Goal: Information Seeking & Learning: Check status

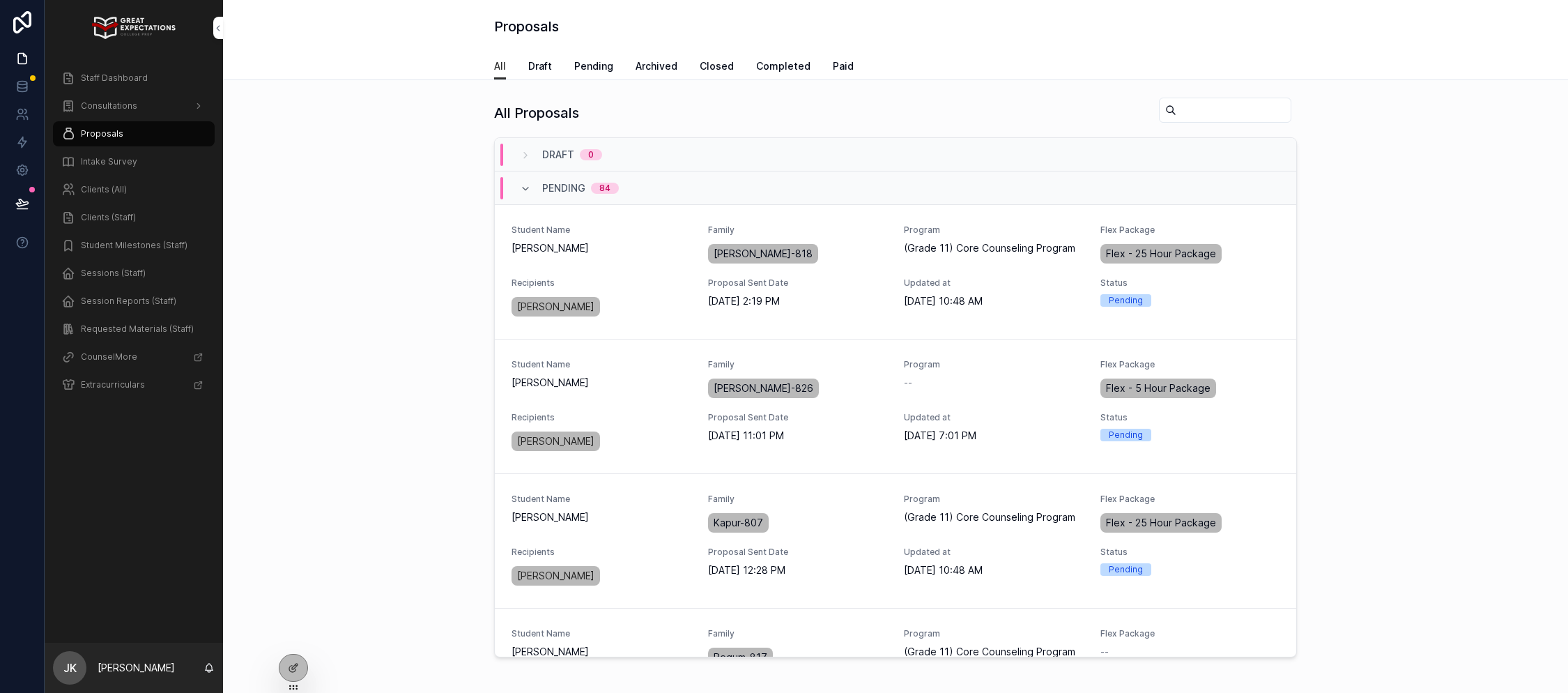
click at [165, 70] on div "Staff Dashboard" at bounding box center [134, 78] width 145 height 22
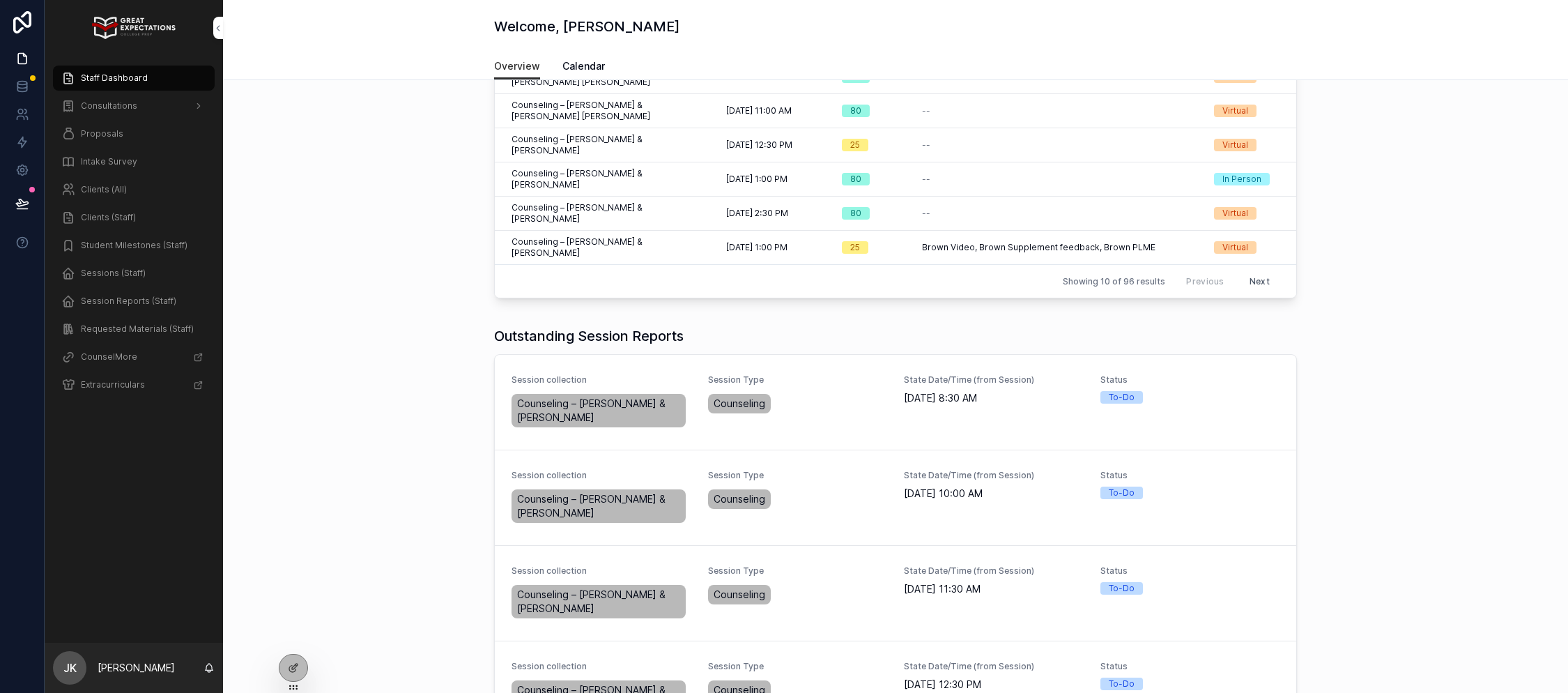
scroll to position [277, 0]
click at [0, 0] on button "Complete Session Report" at bounding box center [0, 0] width 0 height 0
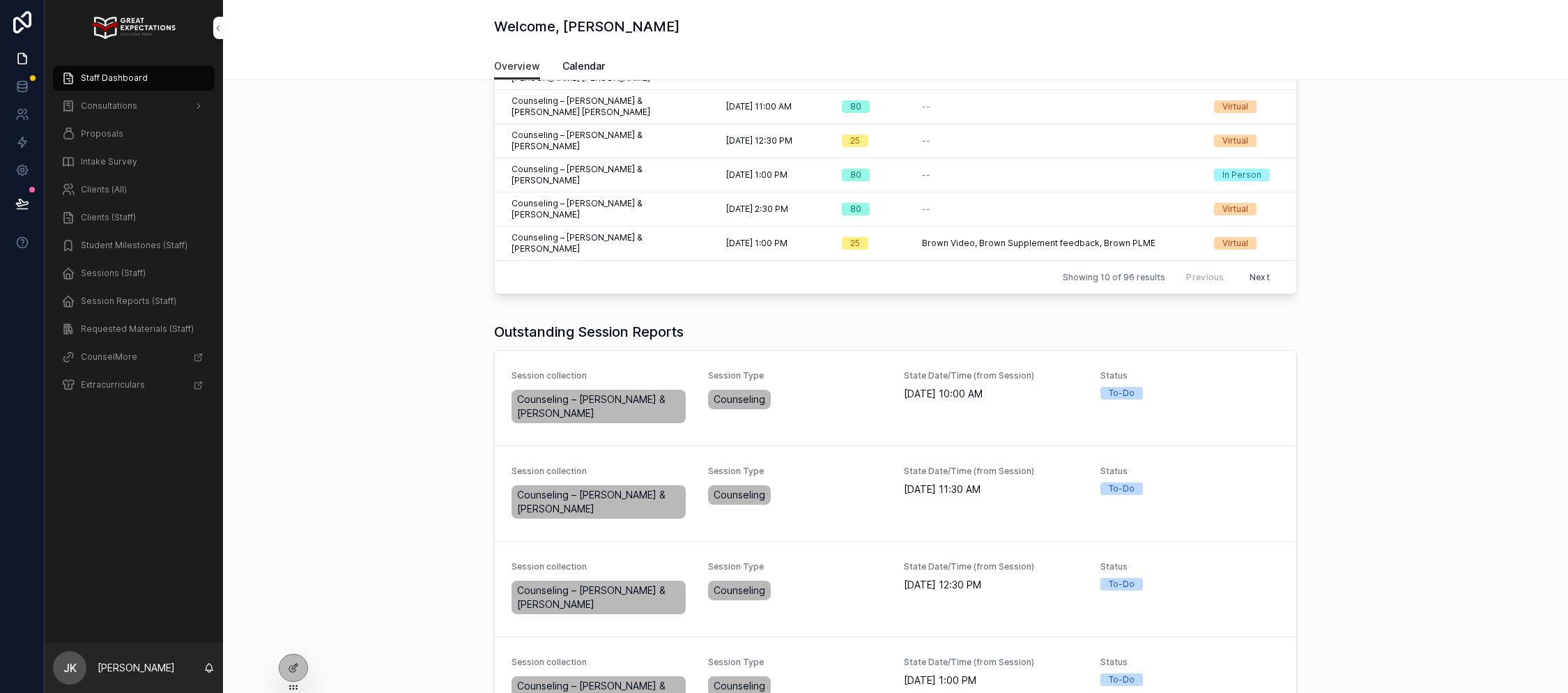
click at [0, 0] on span "Complete Session Report" at bounding box center [0, 0] width 0 height 0
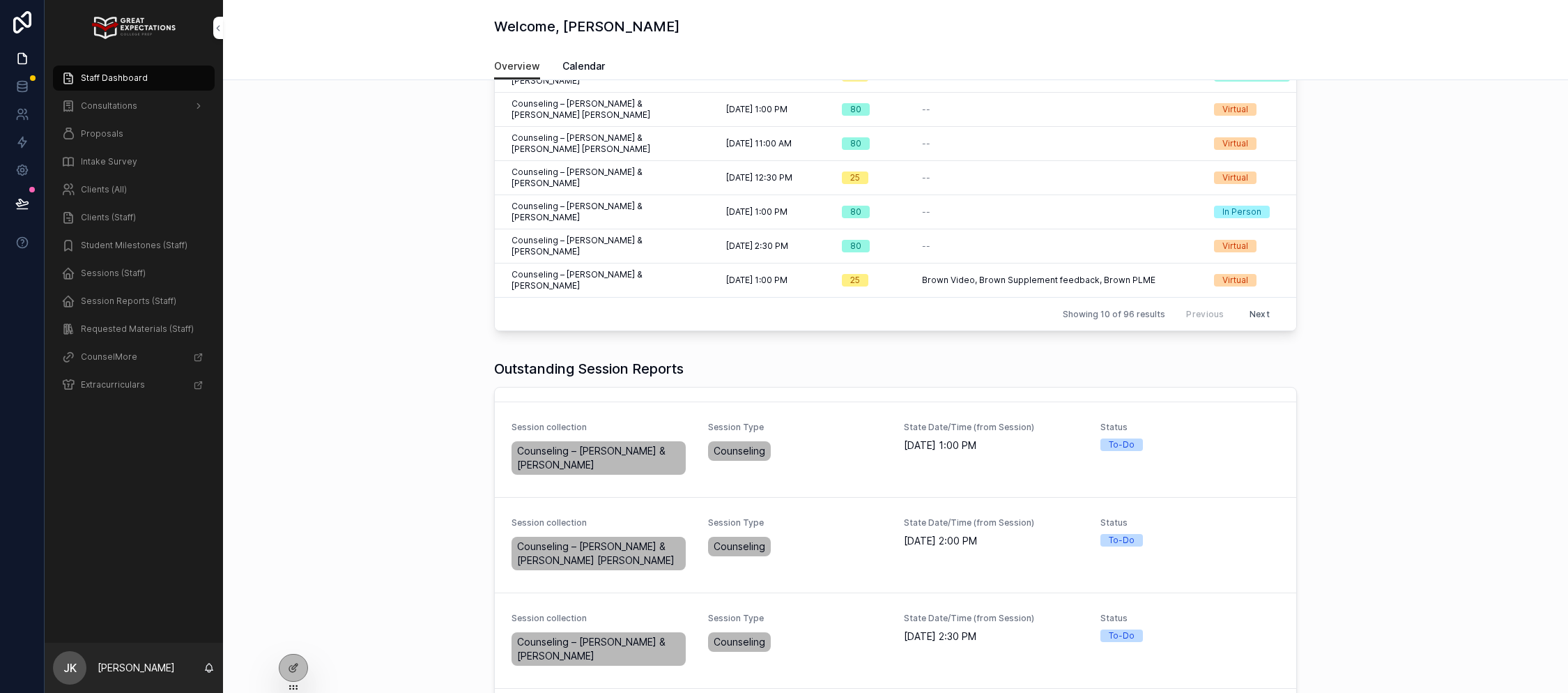
scroll to position [88, 0]
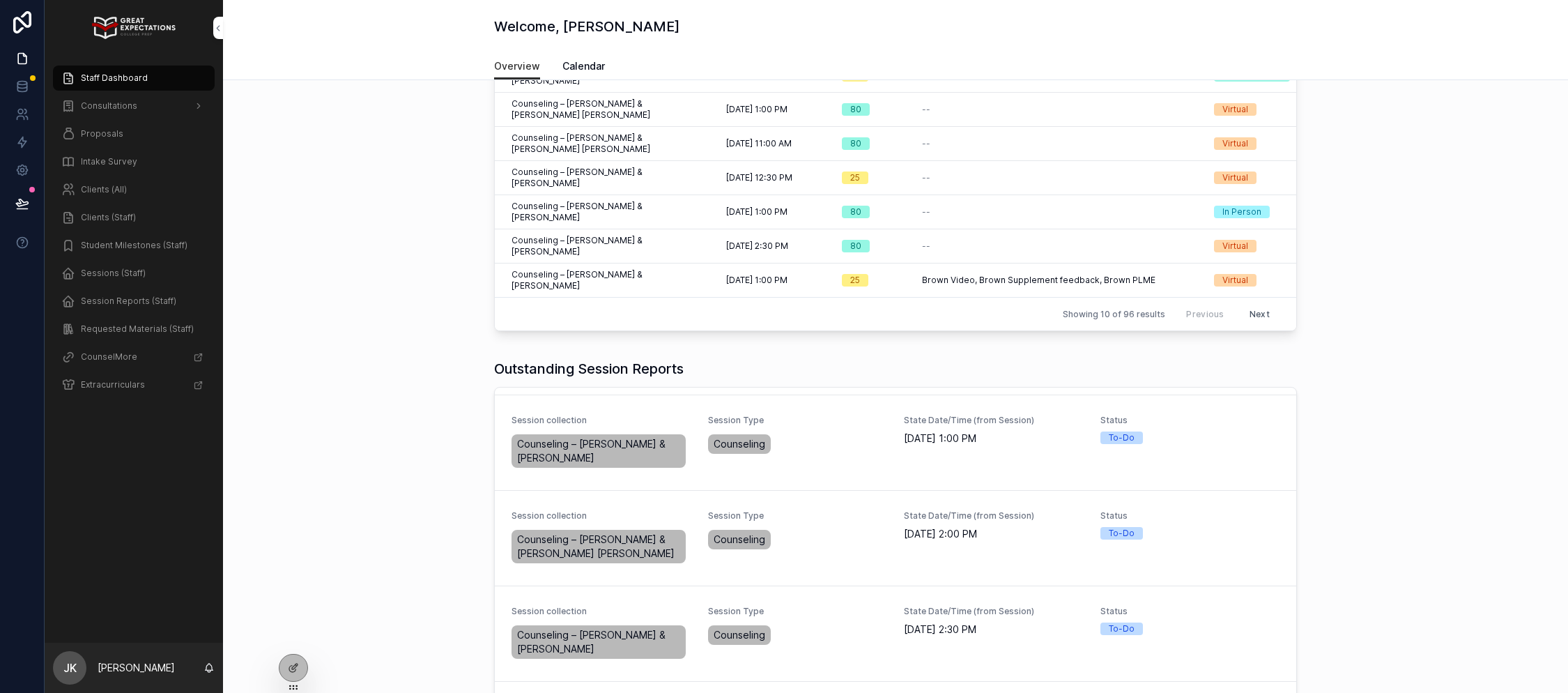
click at [0, 0] on span "Complete Session Report" at bounding box center [0, 0] width 0 height 0
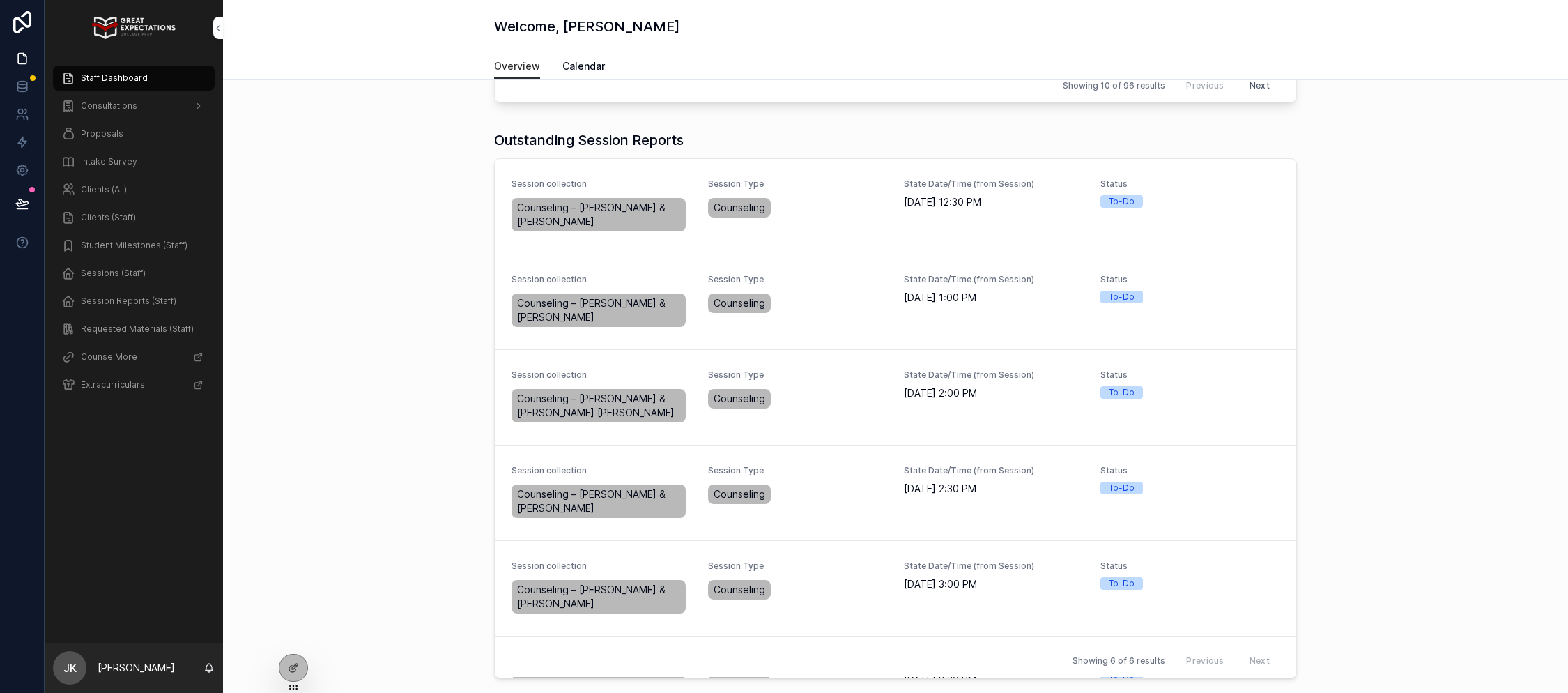
scroll to position [476, 0]
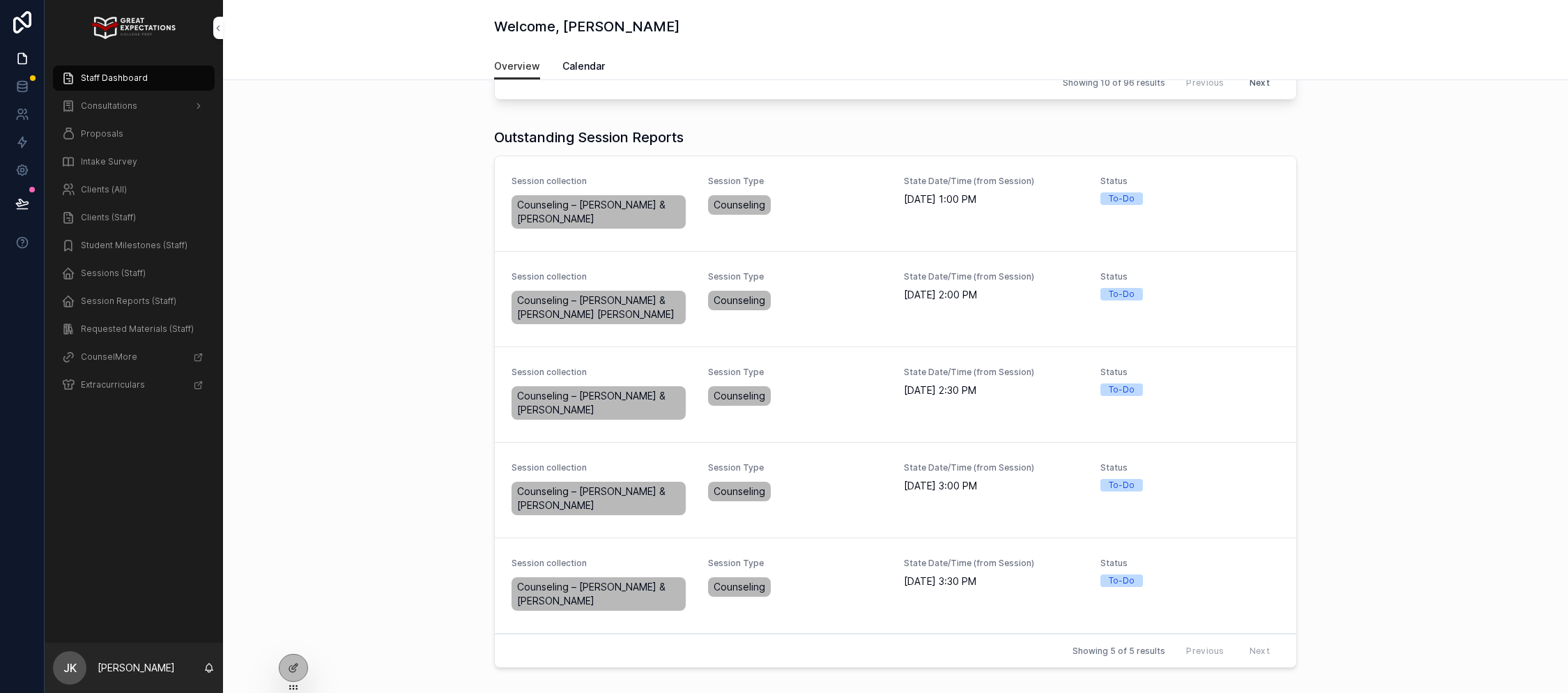
click at [0, 0] on span "Complete Session Report" at bounding box center [0, 0] width 0 height 0
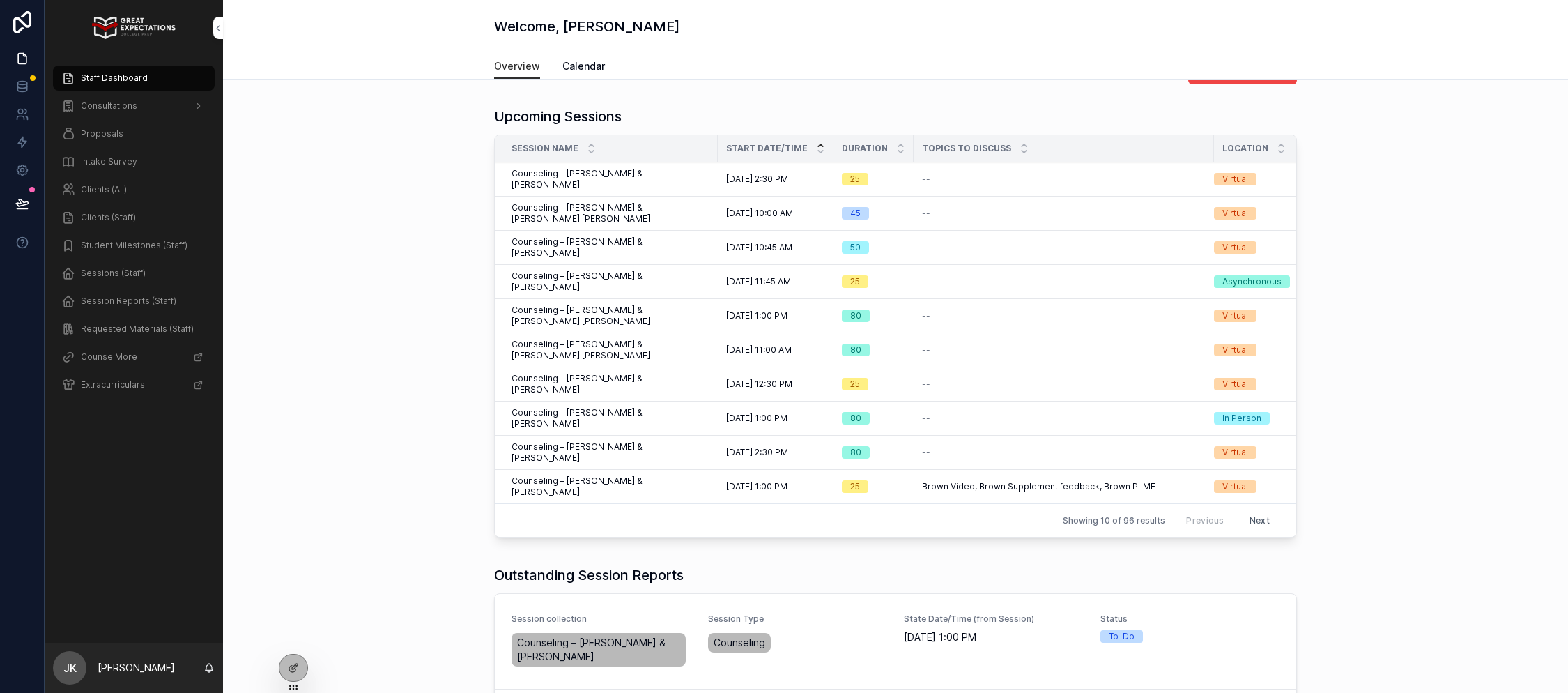
scroll to position [34, 0]
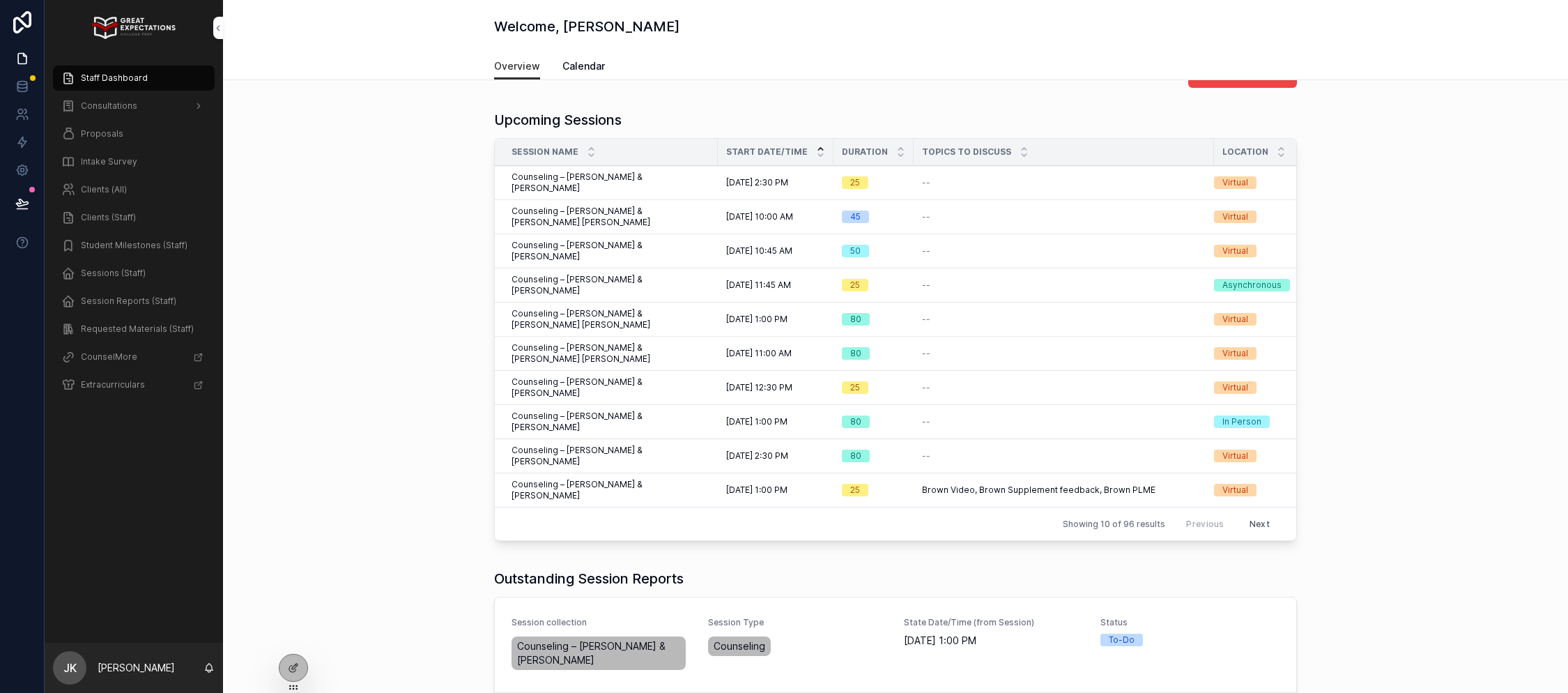
click at [175, 106] on div "Consultations" at bounding box center [134, 106] width 145 height 22
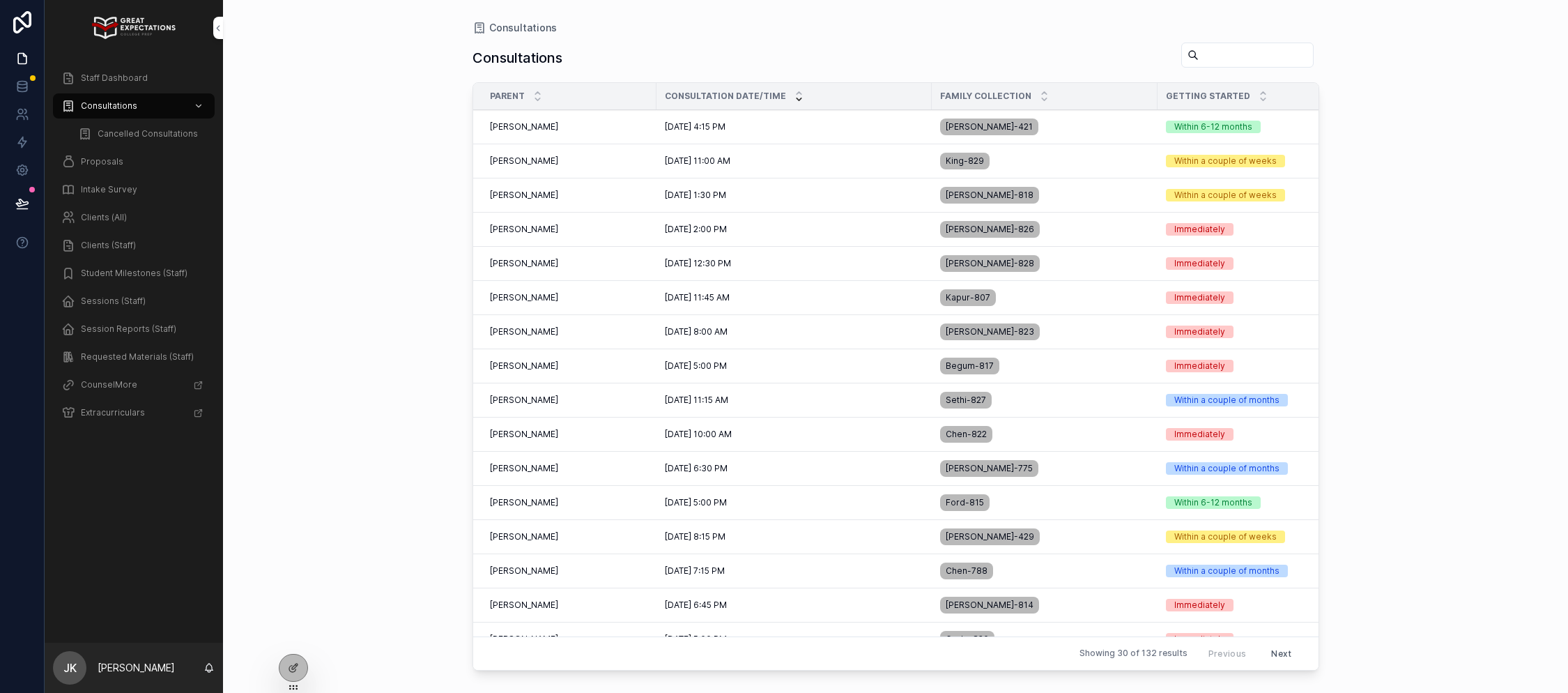
click at [524, 166] on span "[PERSON_NAME]" at bounding box center [523, 161] width 68 height 11
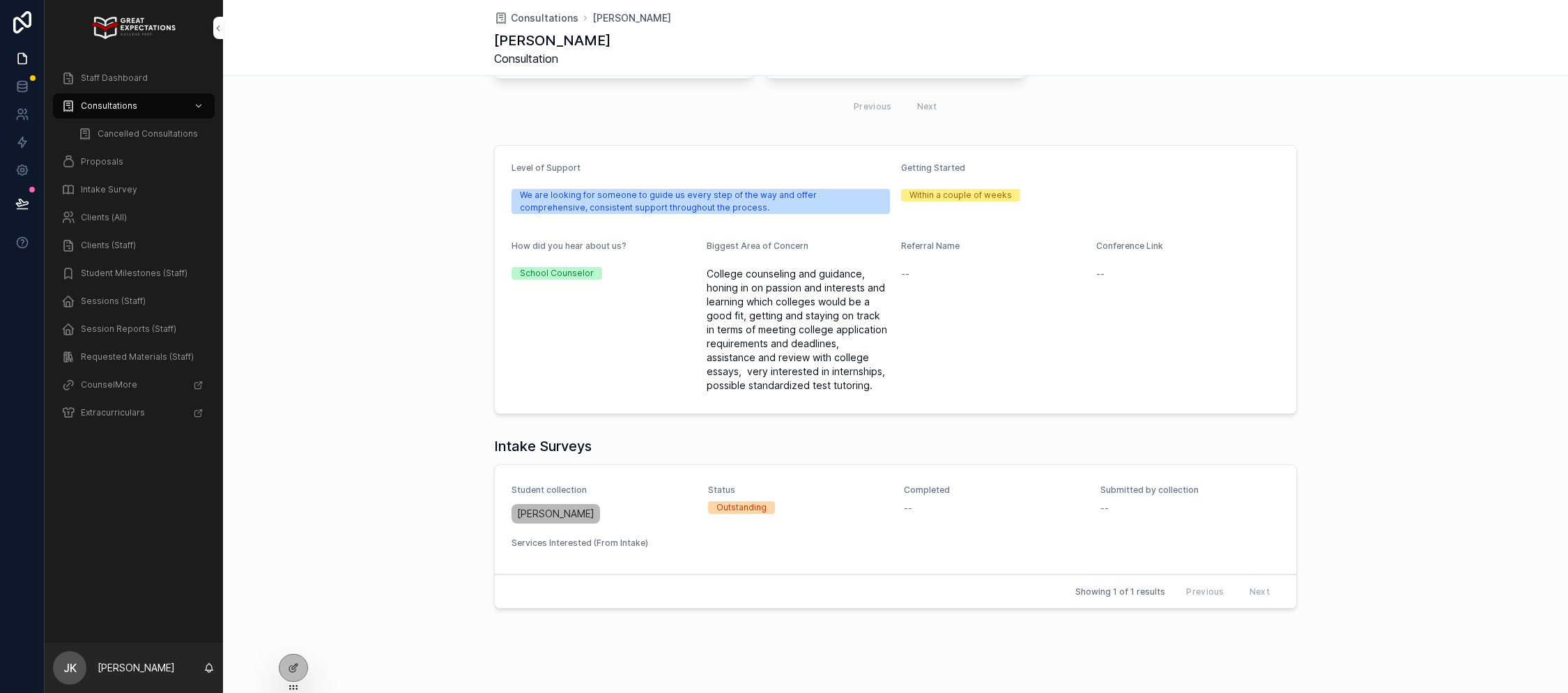
scroll to position [438, 0]
click at [106, 157] on span "Proposals" at bounding box center [102, 162] width 43 height 11
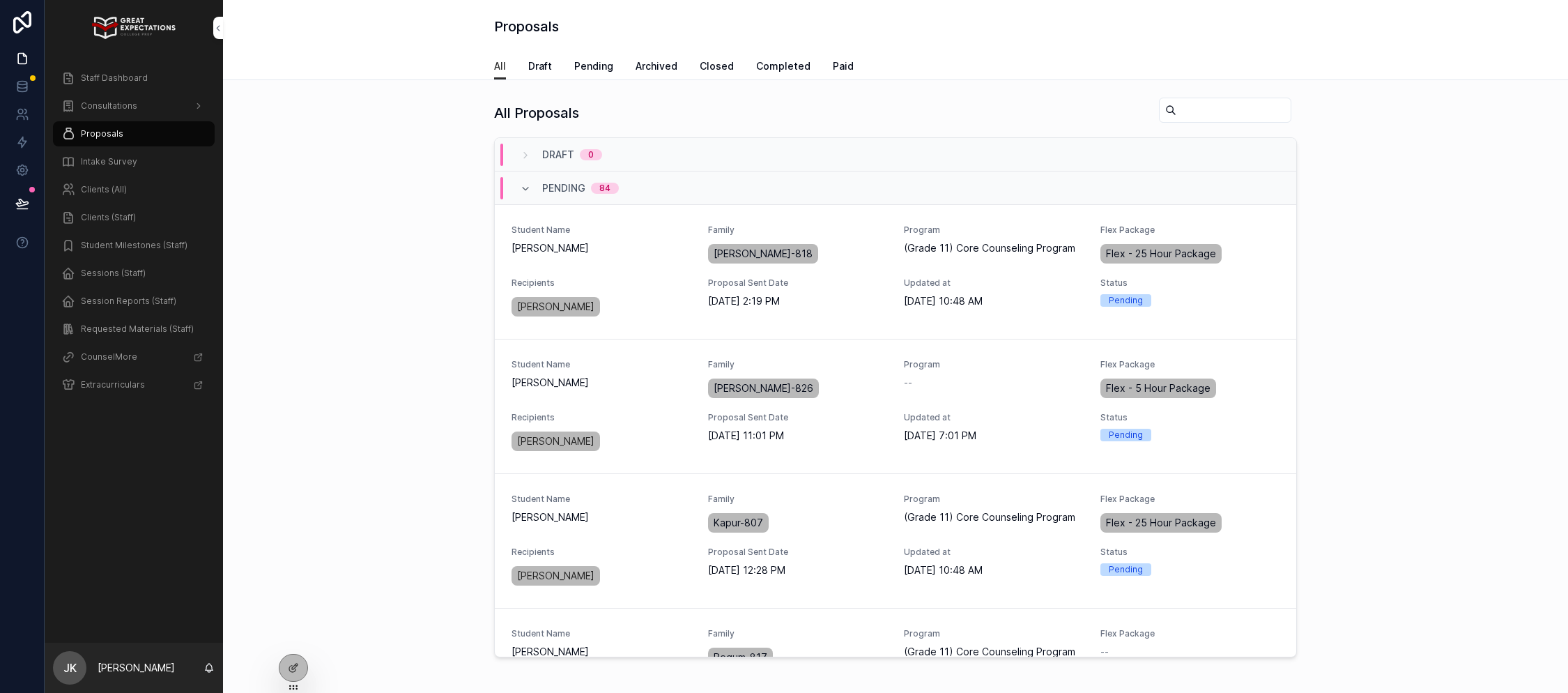
click at [541, 61] on span "Draft" at bounding box center [541, 66] width 24 height 14
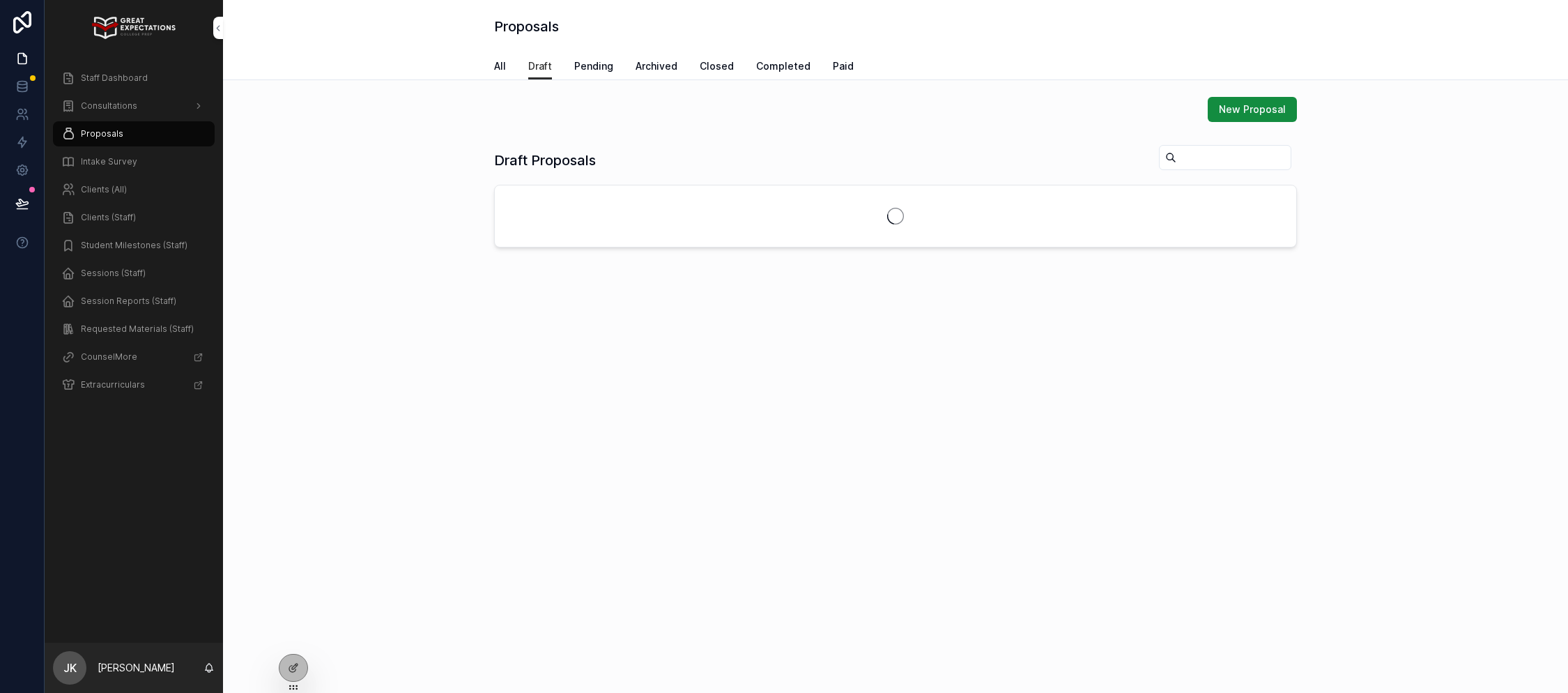
click at [1230, 117] on button "New Proposal" at bounding box center [1252, 109] width 89 height 25
click at [590, 76] on link "Pending" at bounding box center [594, 67] width 39 height 28
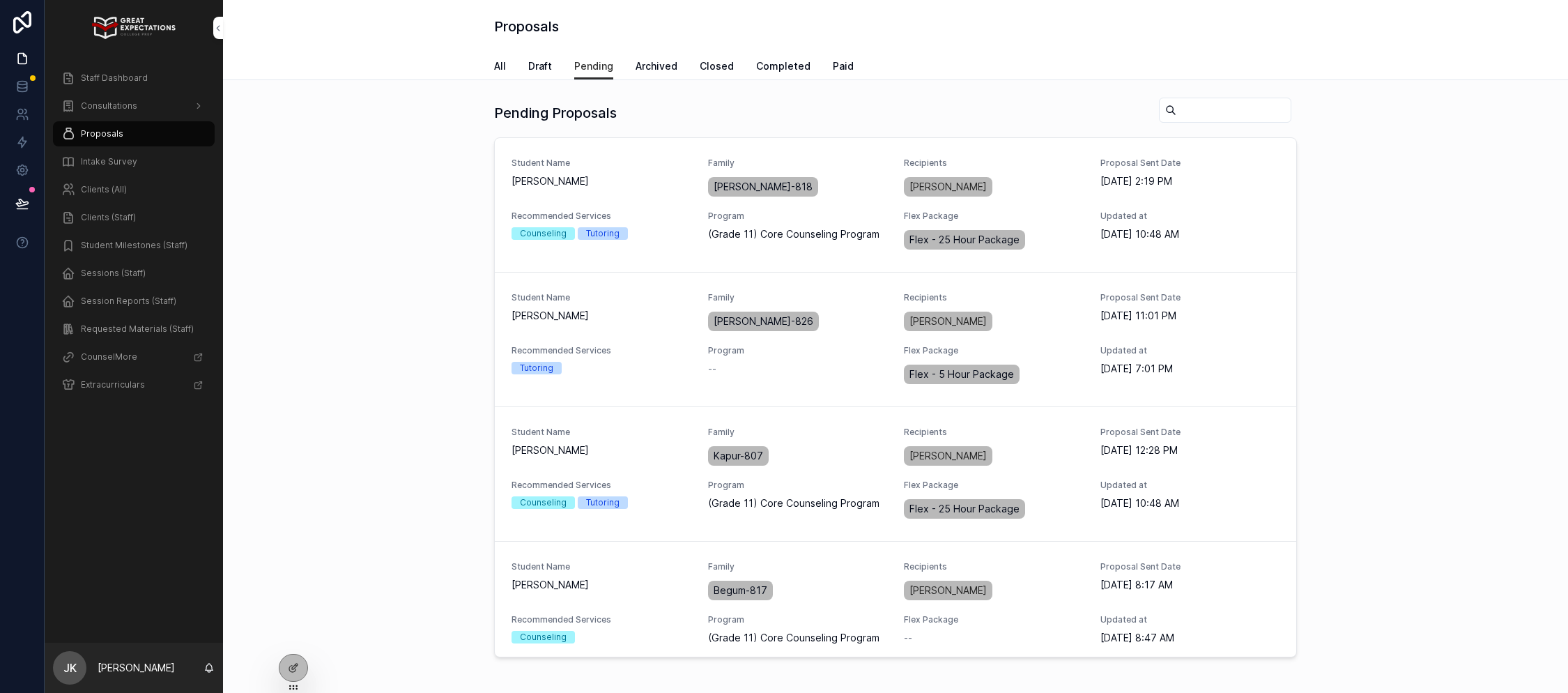
click at [635, 194] on div "Student Name Mia Pappas" at bounding box center [601, 178] width 180 height 42
click at [0, 0] on span "PREVIEW PROPOSAL" at bounding box center [0, 0] width 0 height 0
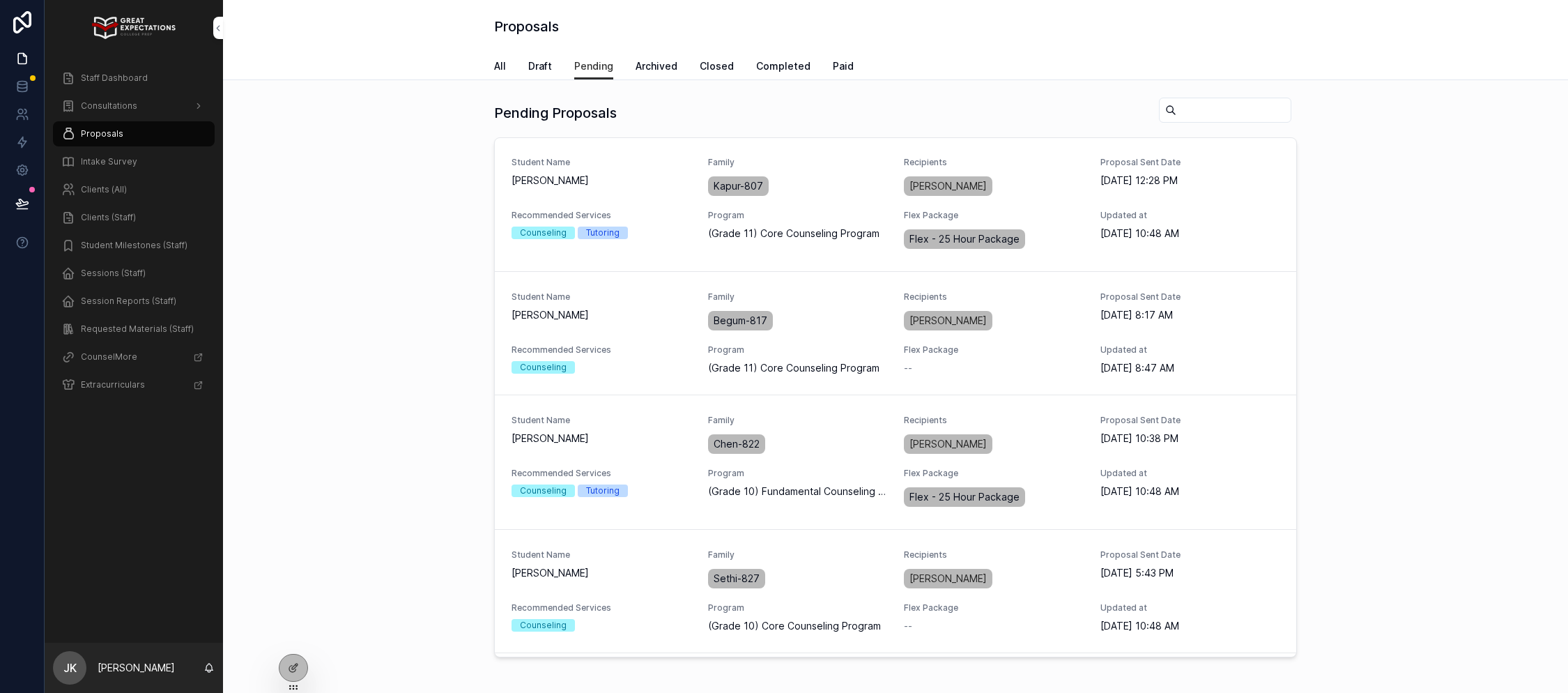
scroll to position [272, 0]
click at [645, 330] on div "Student Name Josie Begum" at bounding box center [601, 310] width 180 height 42
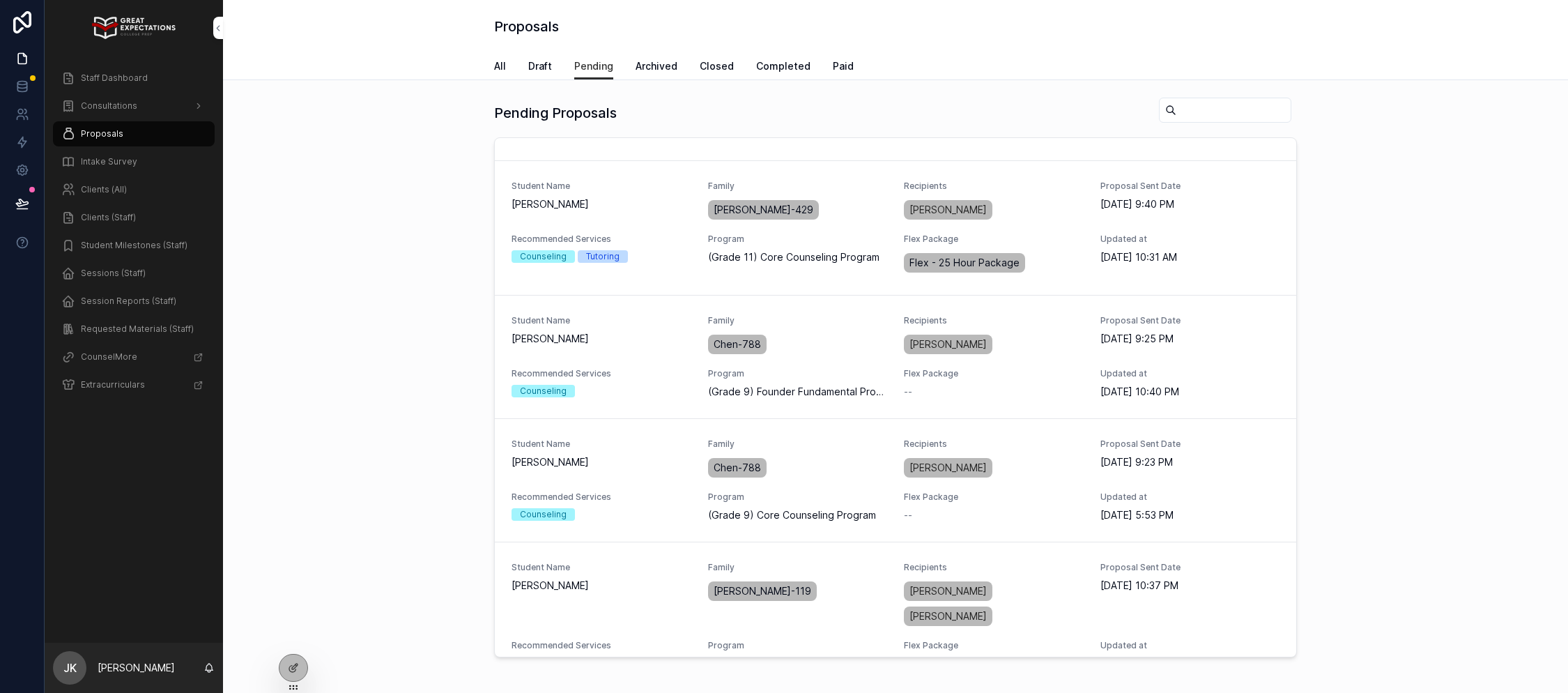
scroll to position [1300, 0]
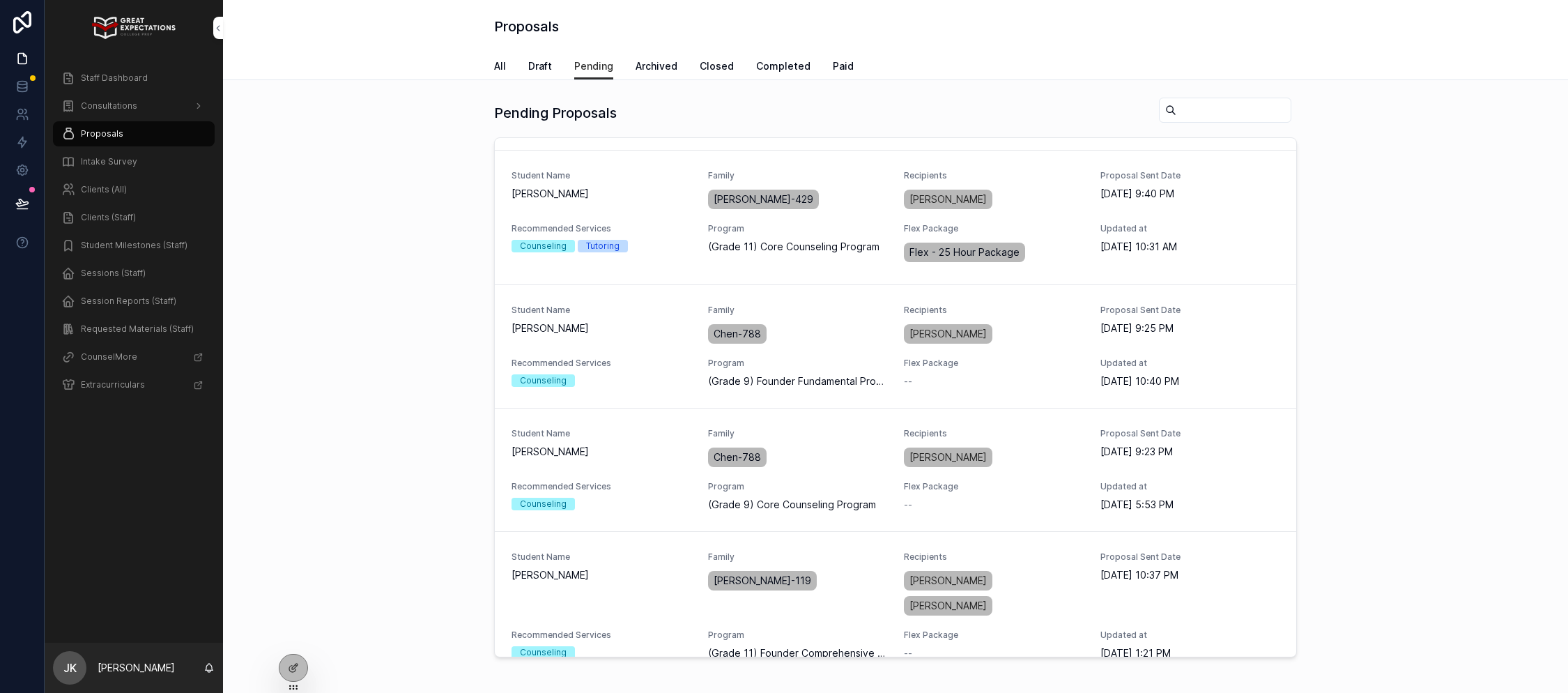
click at [0, 0] on button "PREVIEW PROPOSAL" at bounding box center [0, 0] width 0 height 0
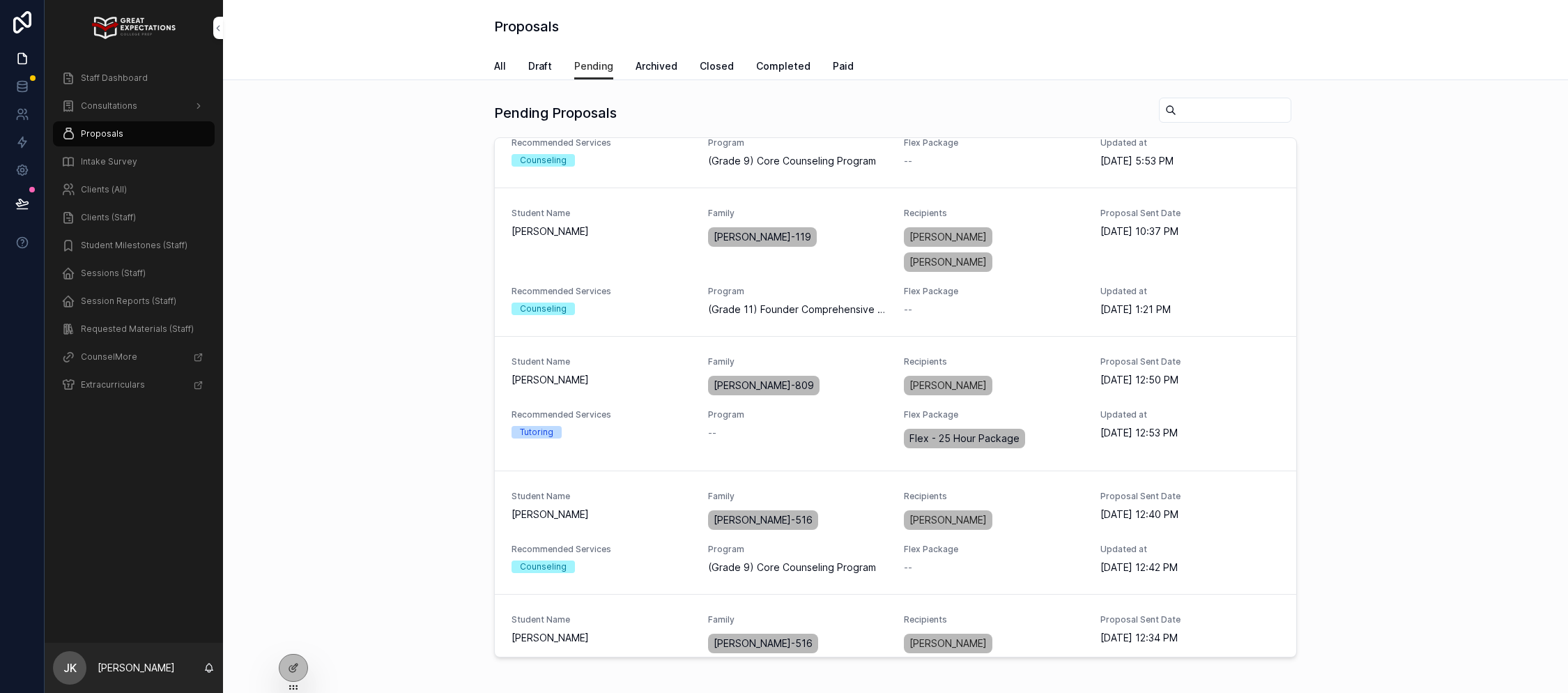
scroll to position [1645, 0]
click at [630, 517] on span "[PERSON_NAME]" at bounding box center [601, 513] width 180 height 14
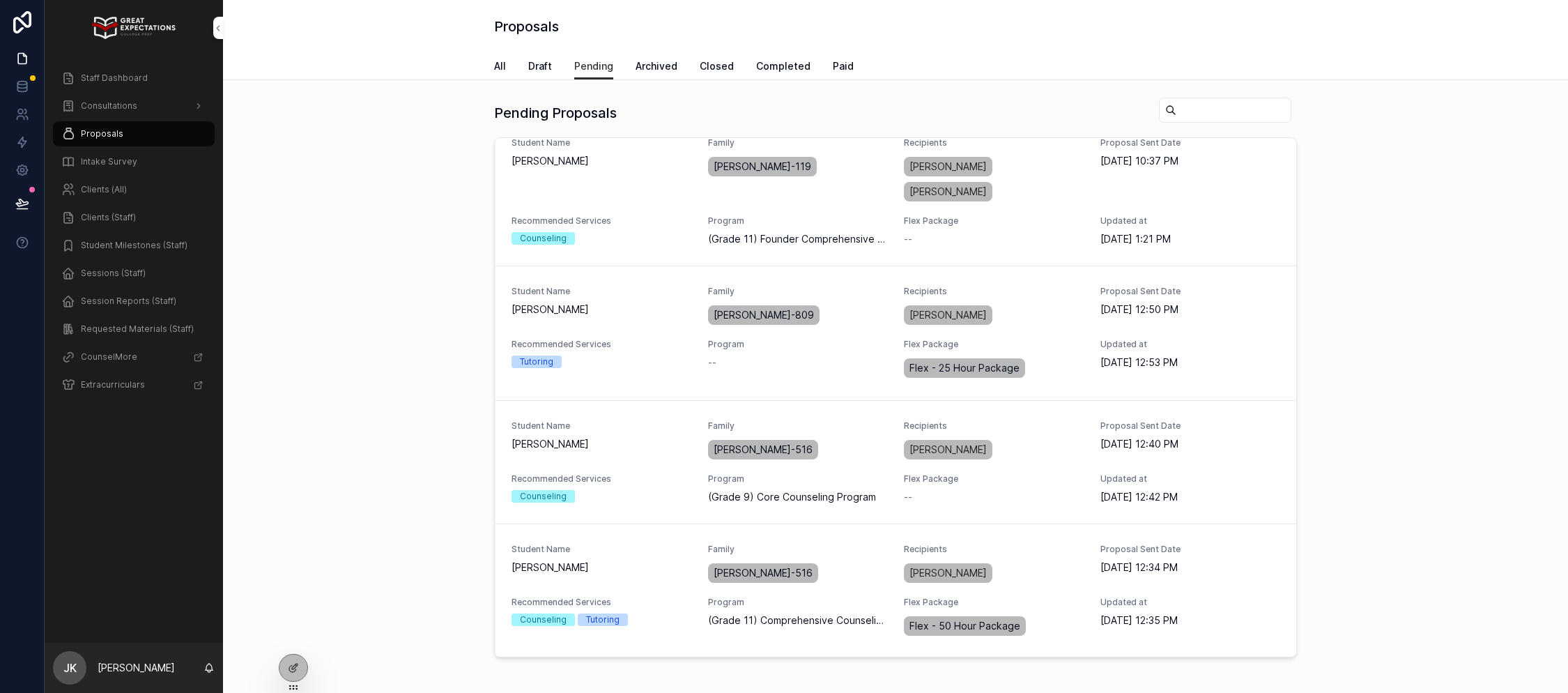
scroll to position [1730, 0]
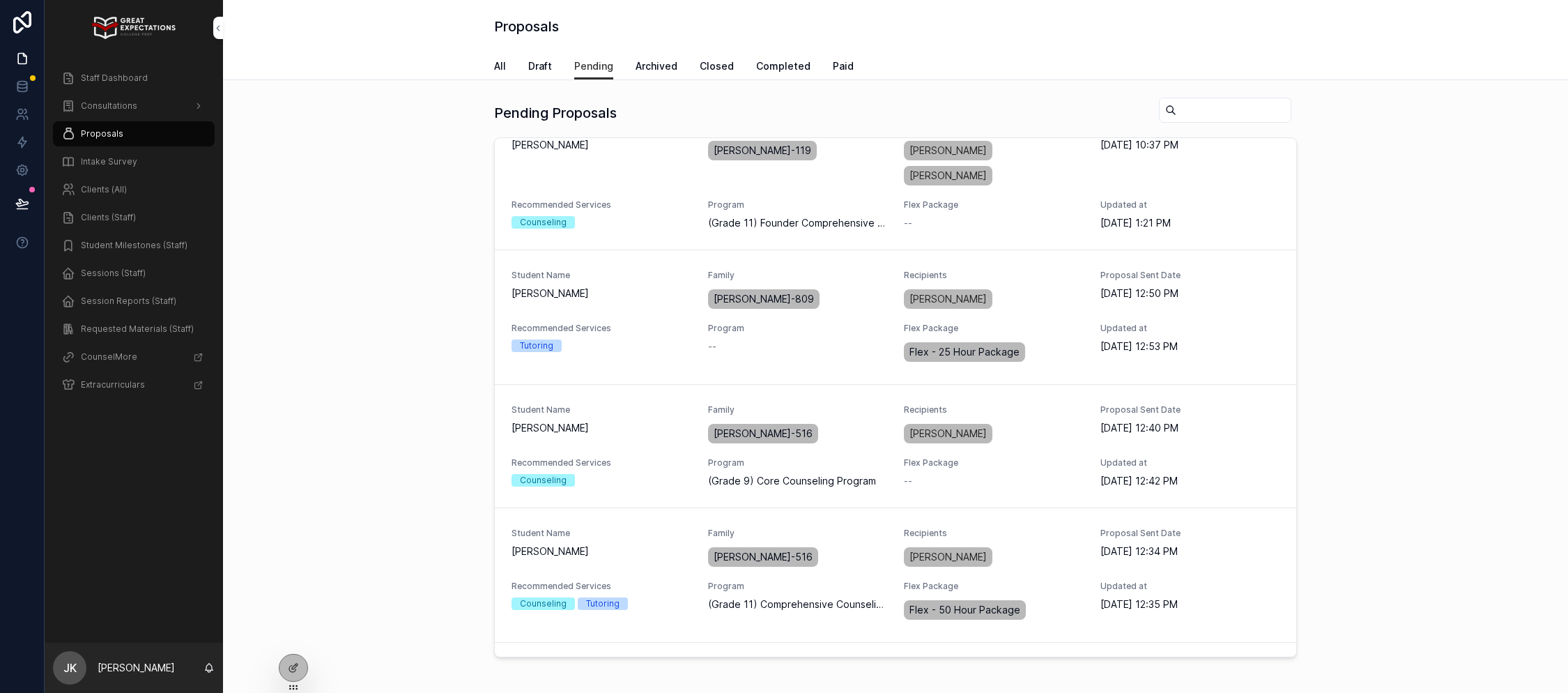
click at [0, 0] on span "PREVIEW PROPOSAL" at bounding box center [0, 0] width 0 height 0
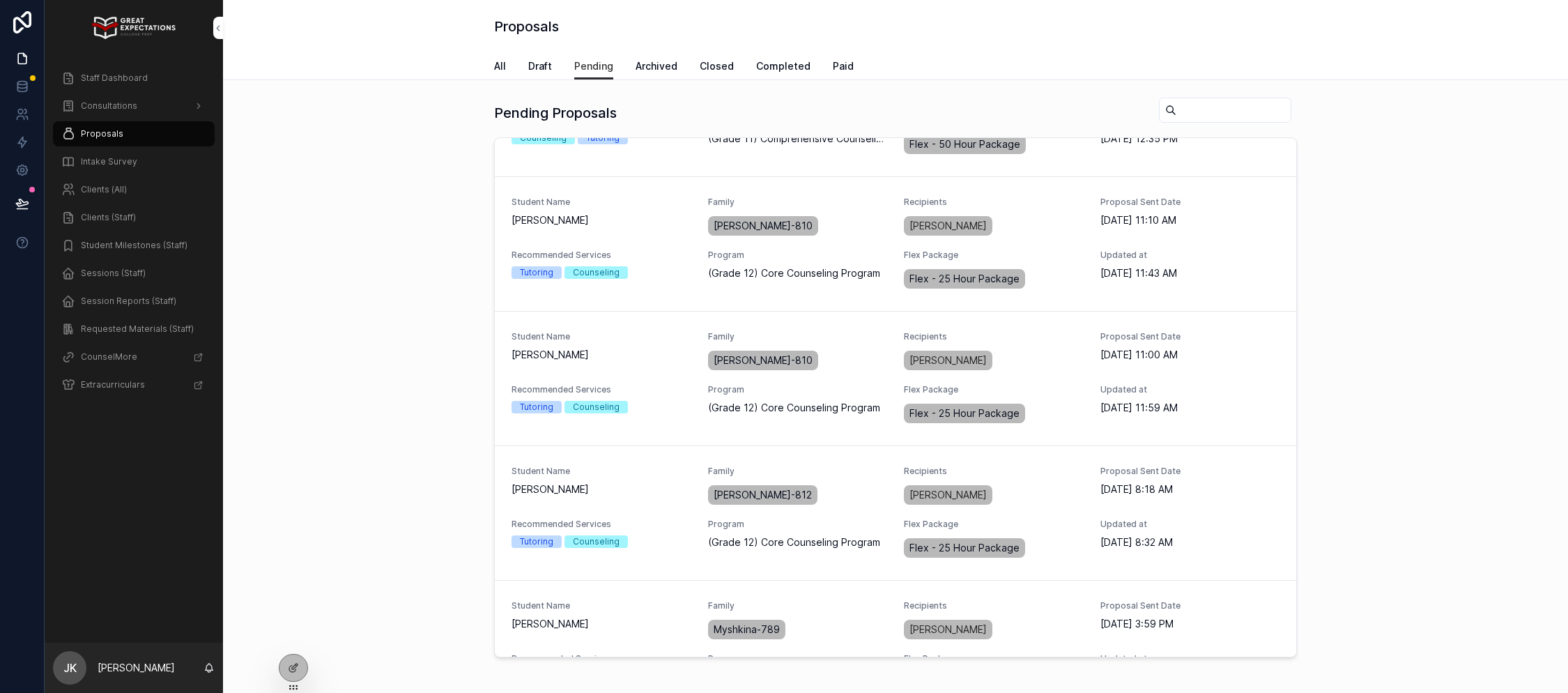
scroll to position [2496, 0]
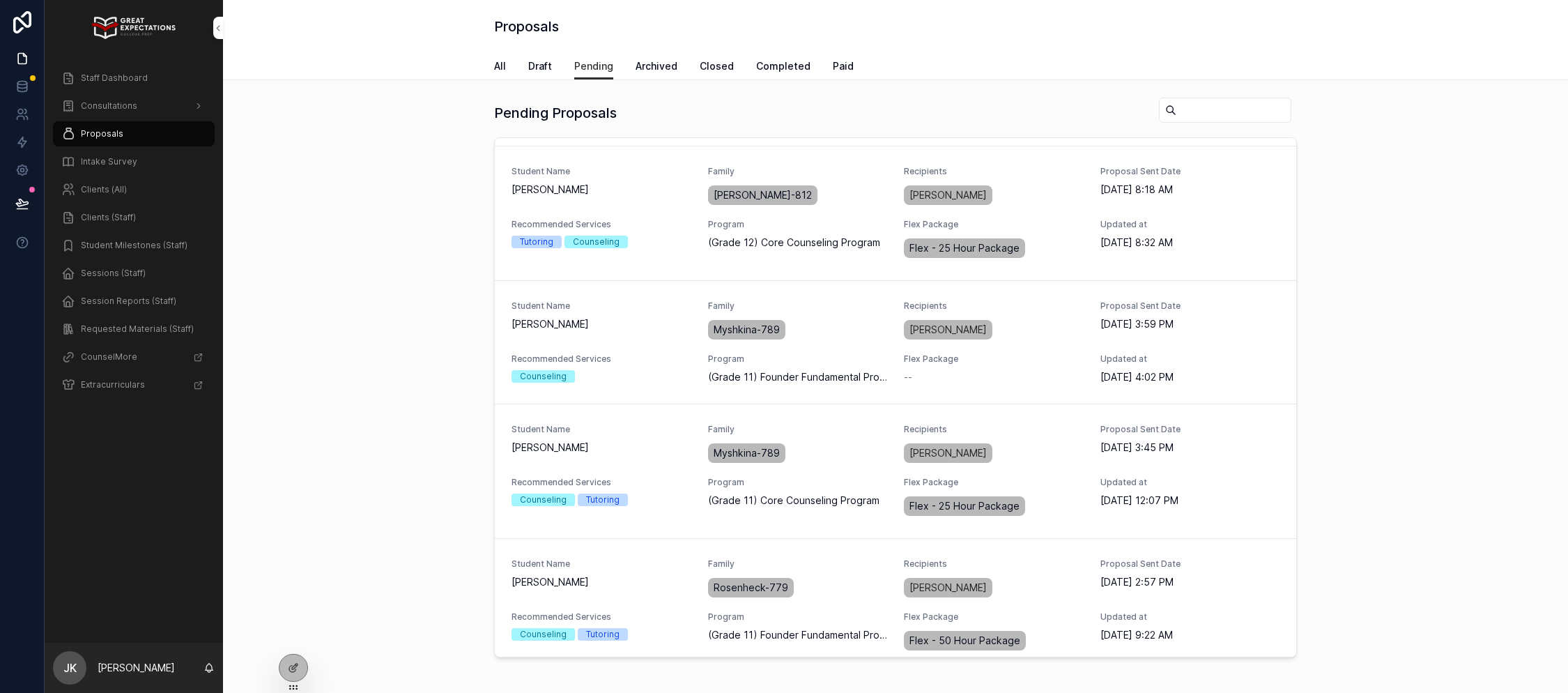
click at [0, 0] on span "PREVIEW PROPOSAL" at bounding box center [0, 0] width 0 height 0
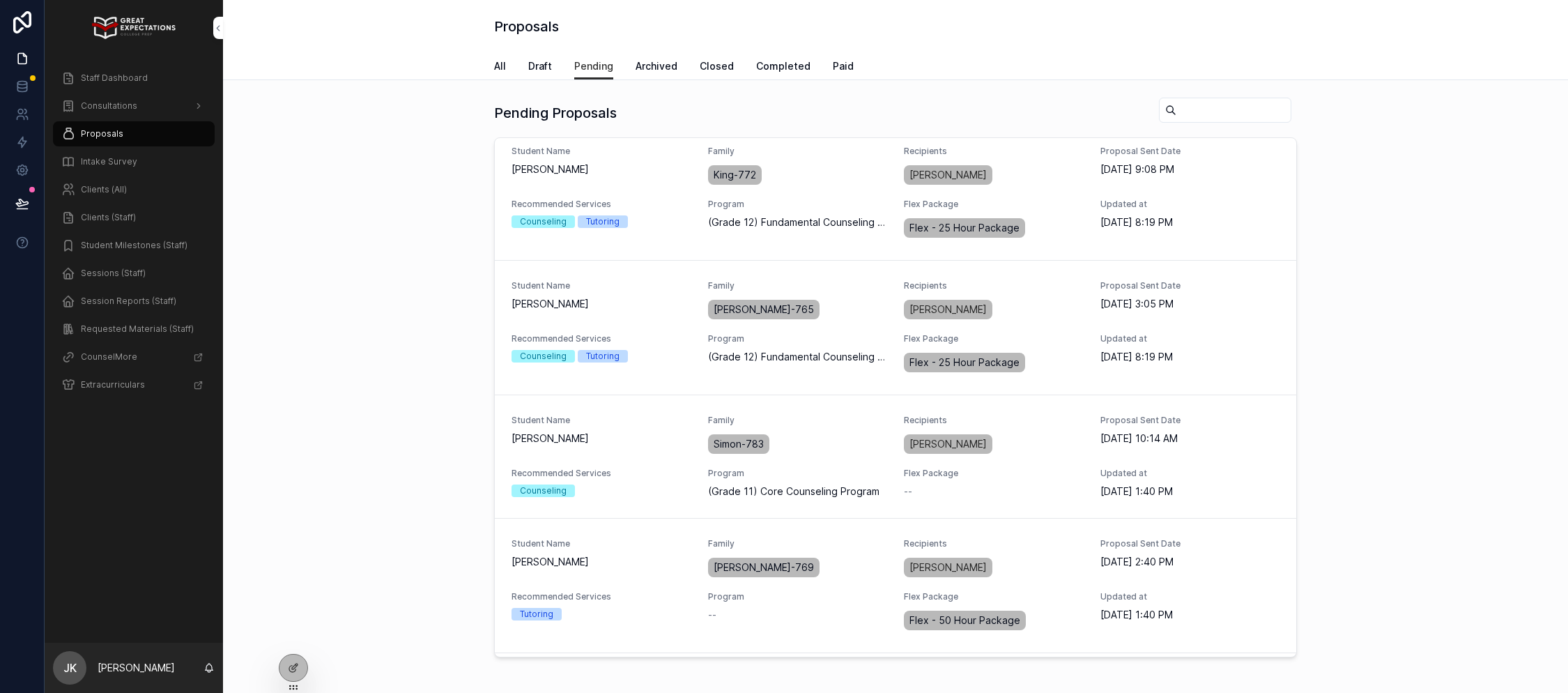
scroll to position [4585, 0]
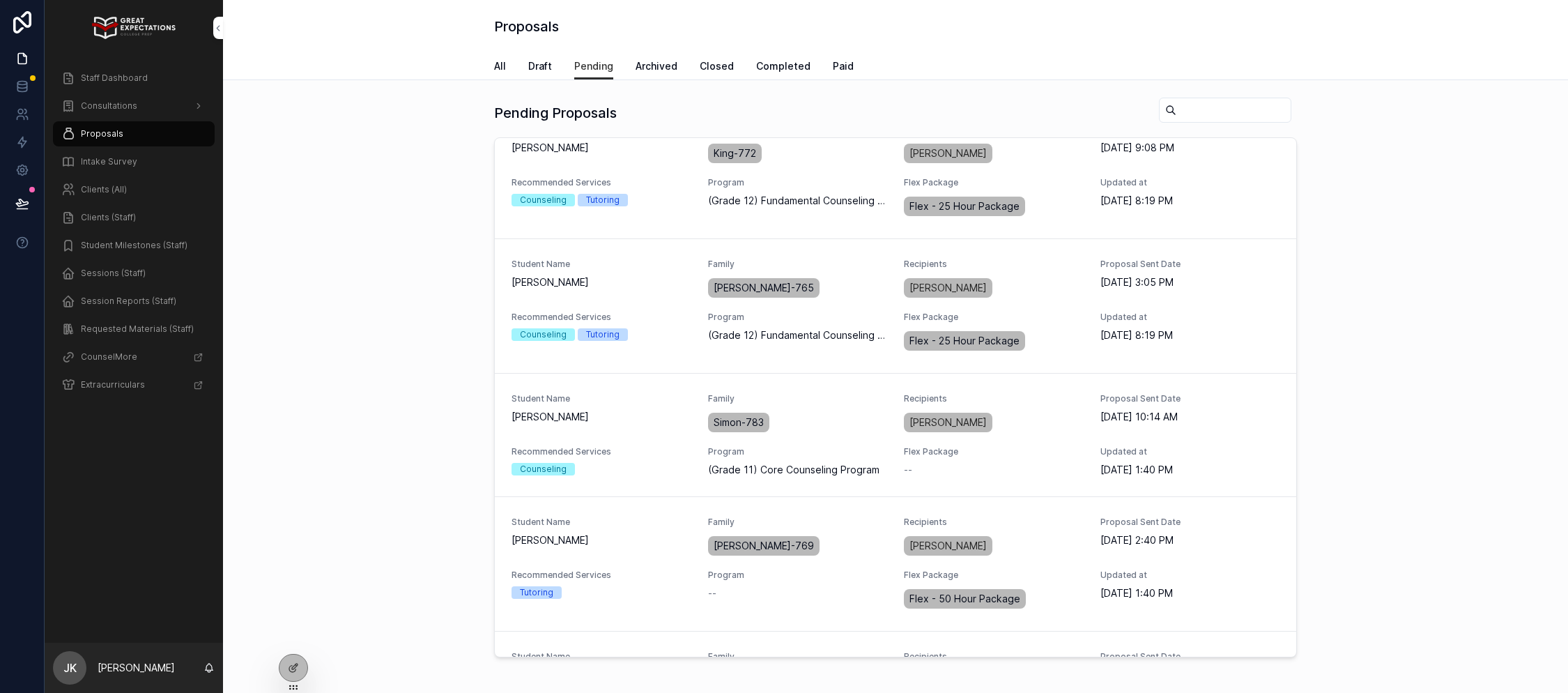
click at [639, 410] on span "Haley Simon" at bounding box center [601, 417] width 180 height 14
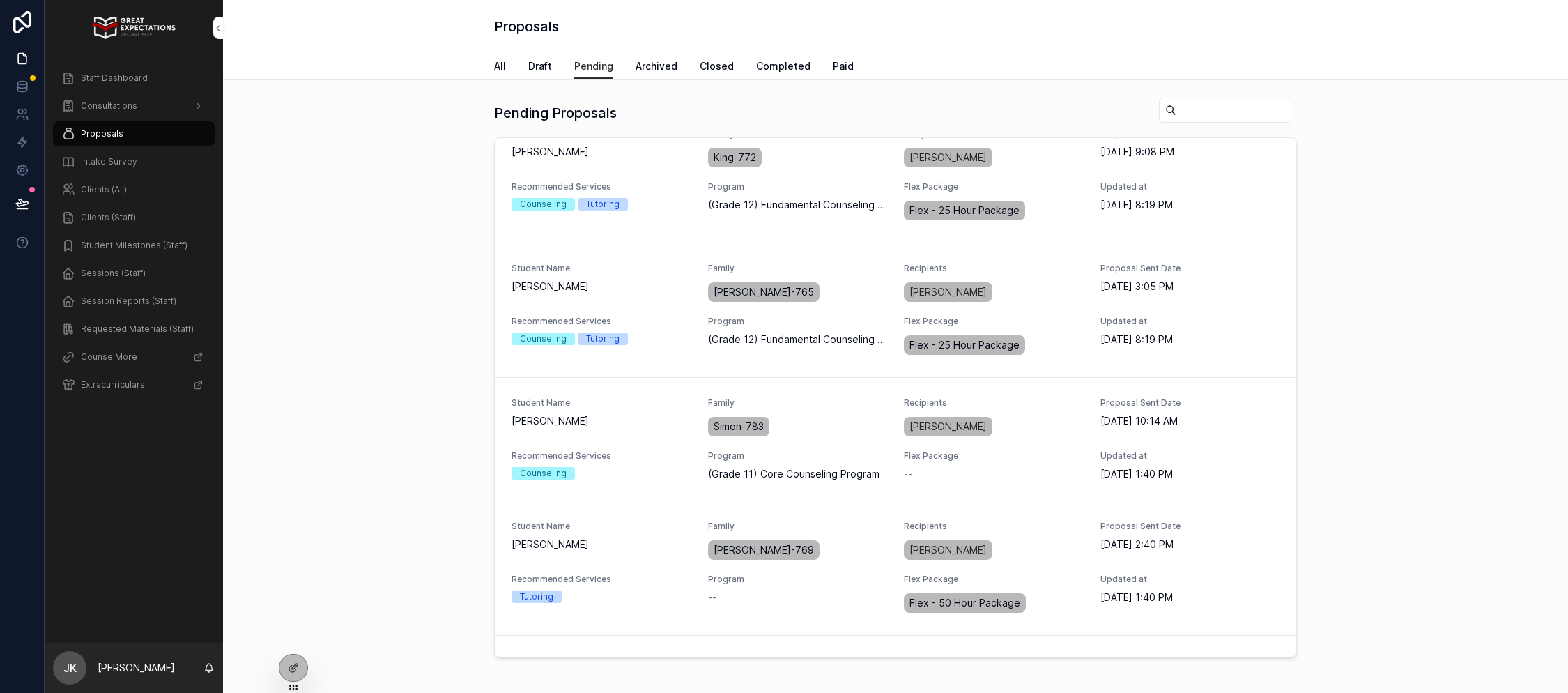
scroll to position [4581, 0]
click at [0, 0] on span "PREVIEW PROPOSAL" at bounding box center [0, 0] width 0 height 0
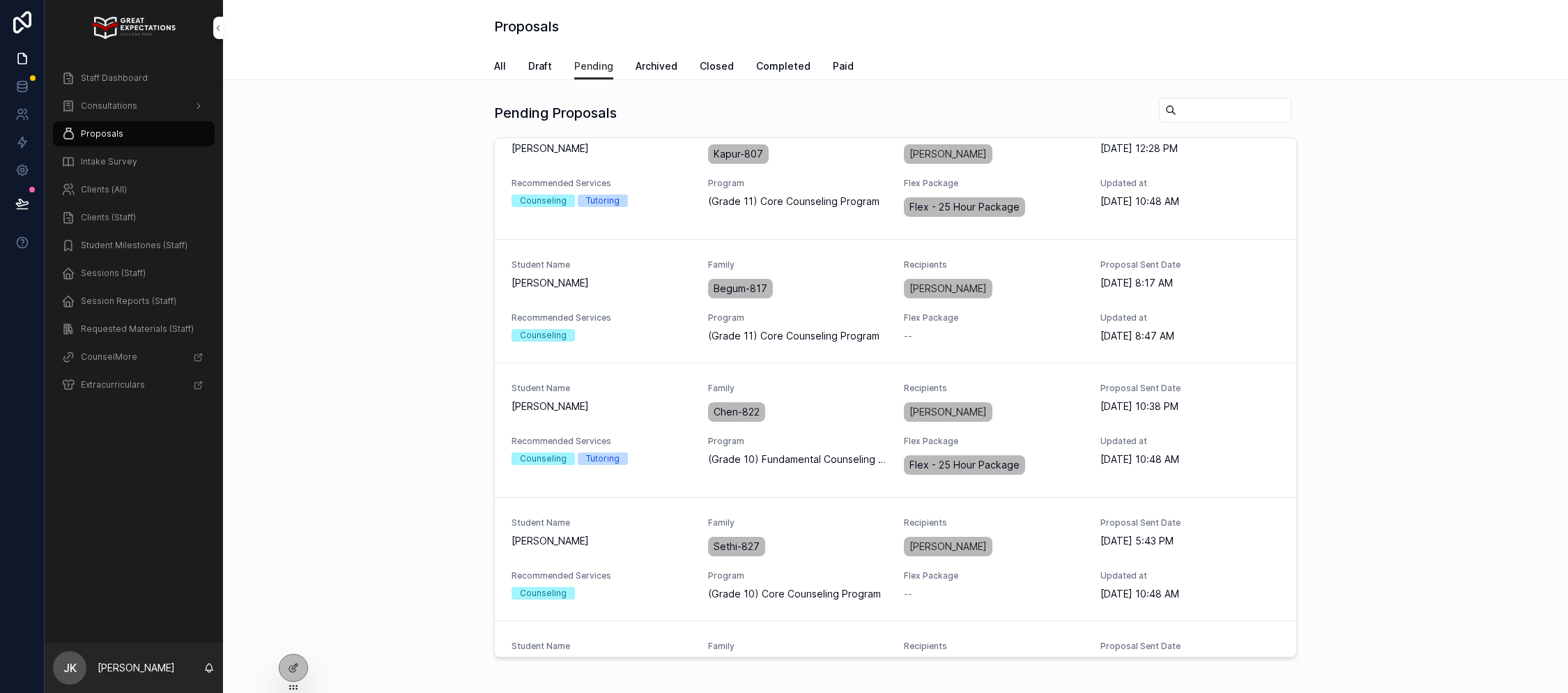
scroll to position [300, 0]
click at [0, 0] on span "PREVIEW PROPOSAL" at bounding box center [0, 0] width 0 height 0
click at [112, 190] on span "Clients (All)" at bounding box center [103, 190] width 46 height 11
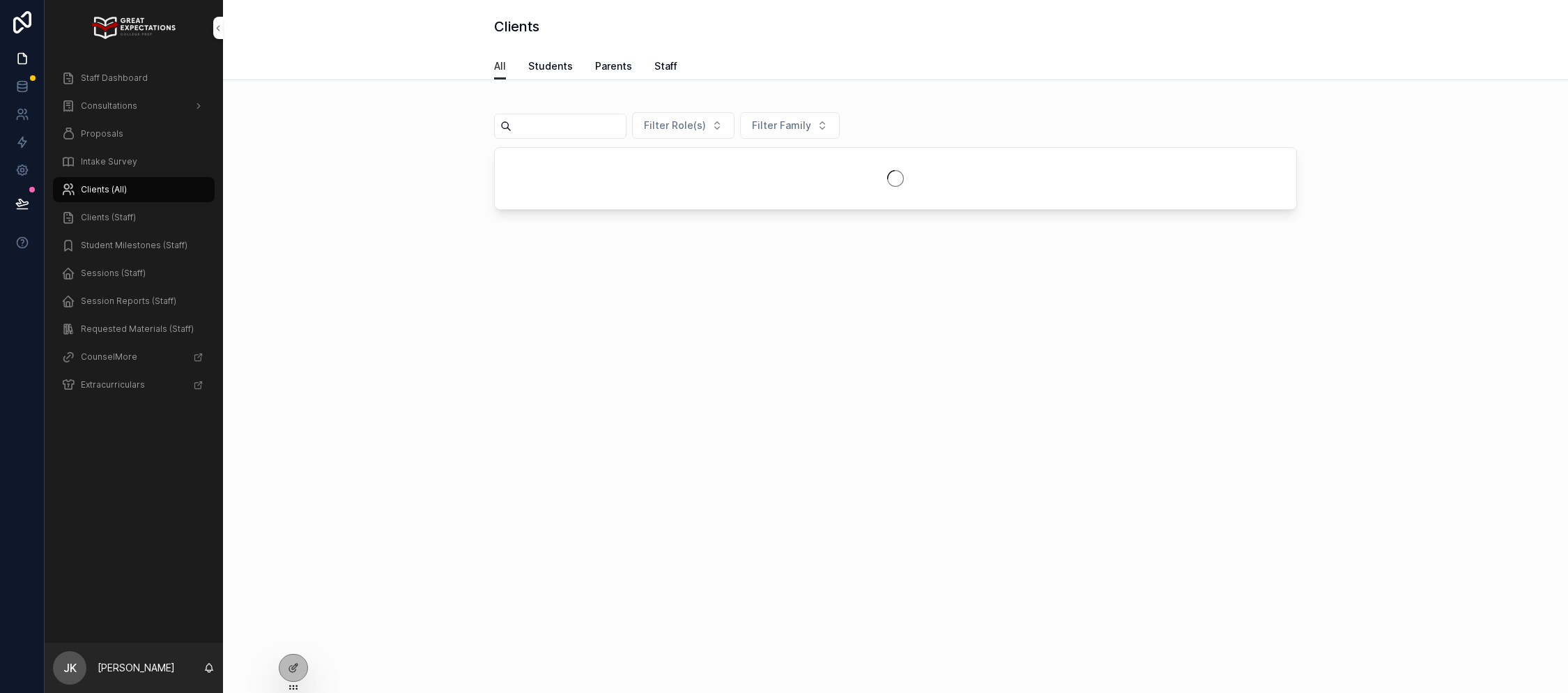
click at [591, 126] on input "scrollable content" at bounding box center [568, 126] width 115 height 19
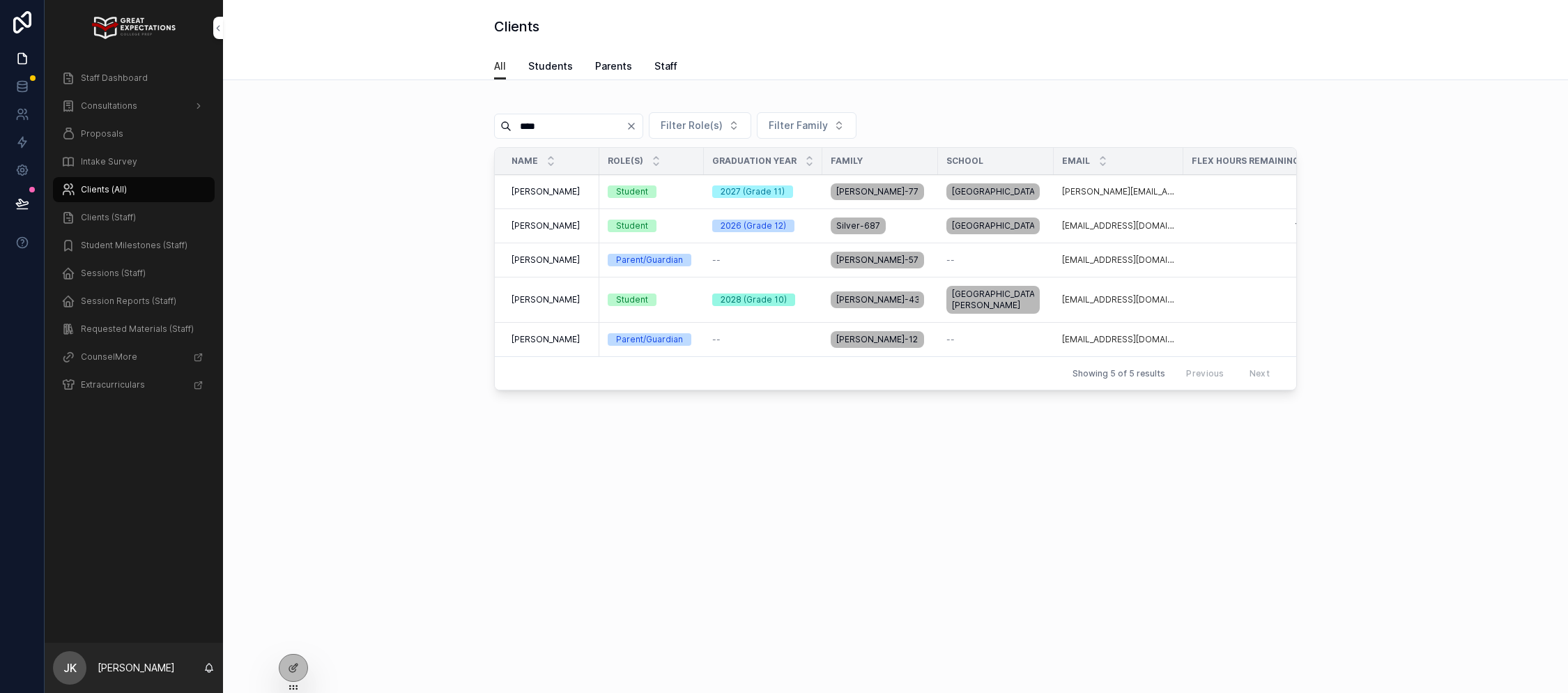
type input "****"
click at [528, 306] on span "Adam Reyes" at bounding box center [545, 300] width 68 height 11
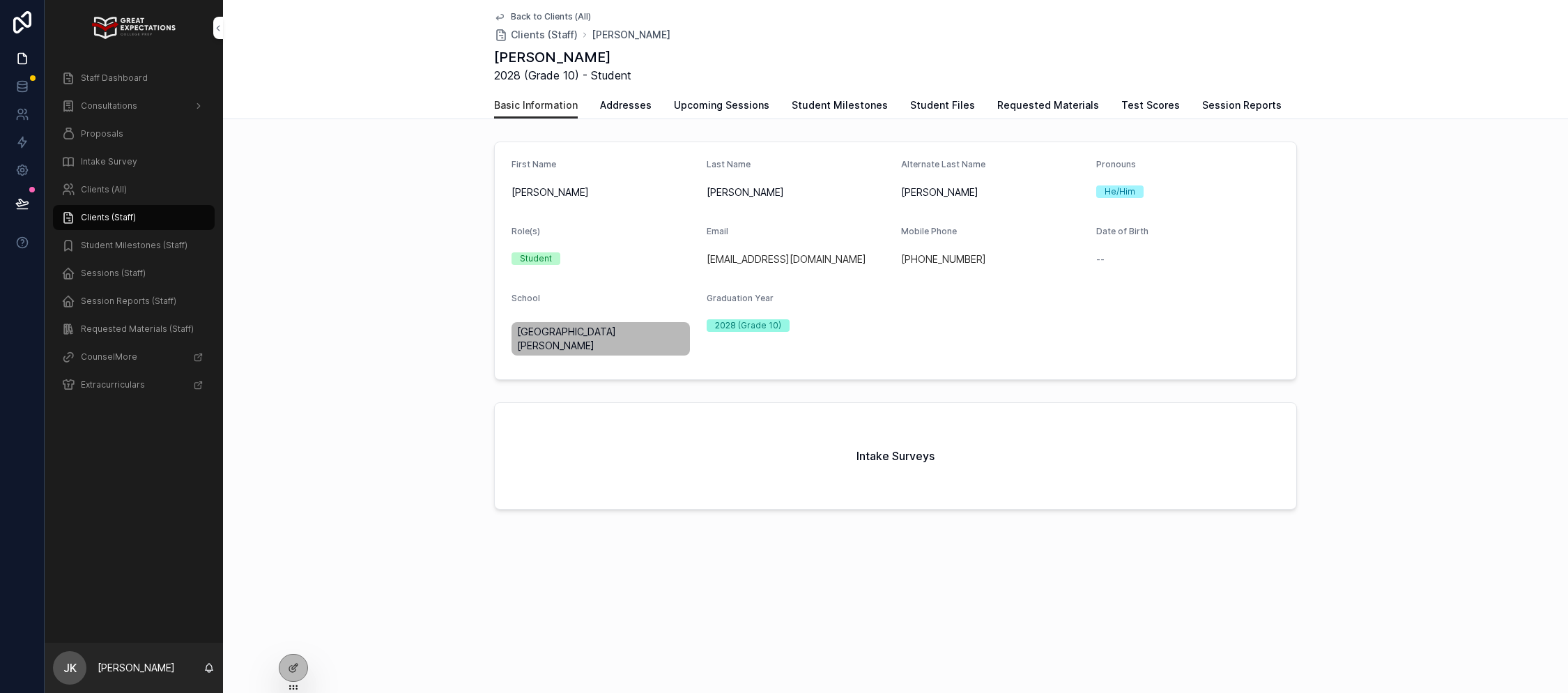
click at [723, 105] on span "Upcoming Sessions" at bounding box center [722, 105] width 96 height 14
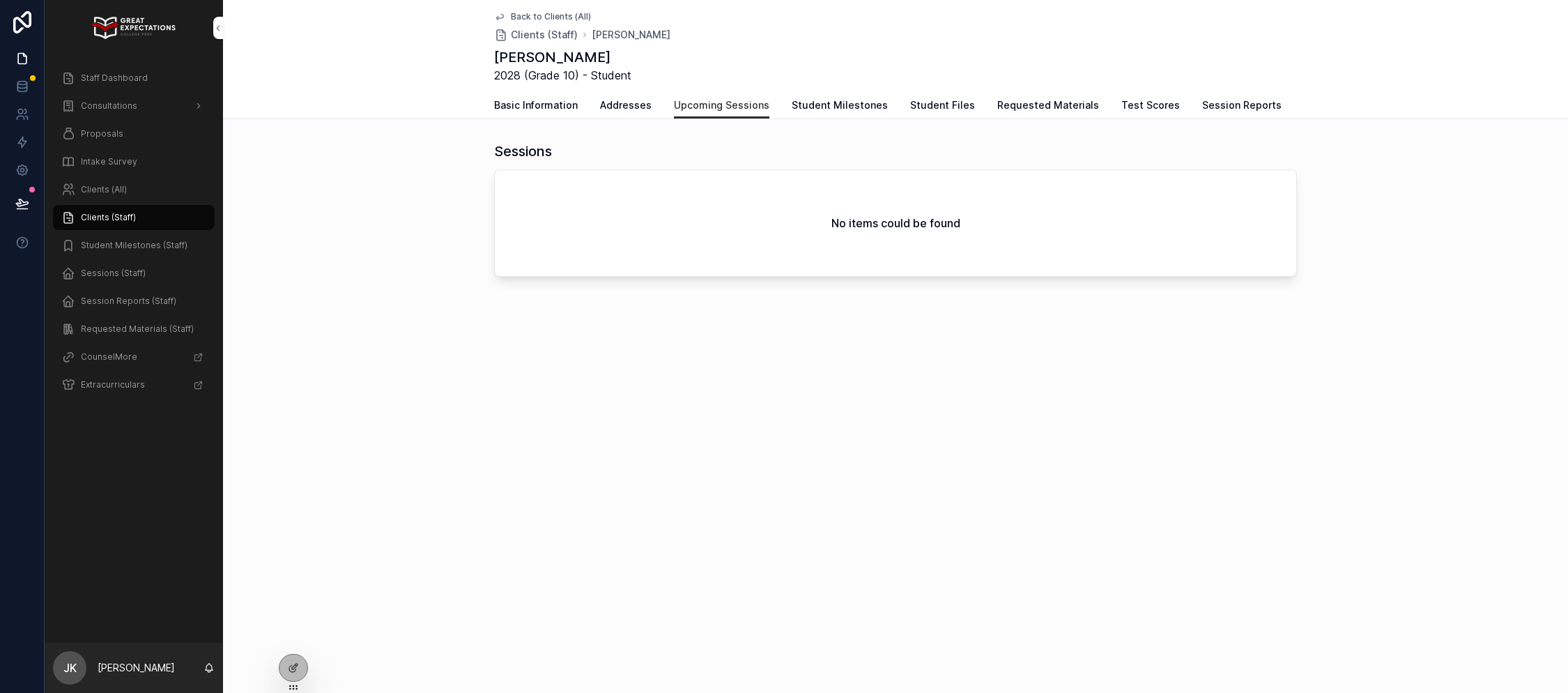
click at [1242, 103] on span "Session Reports" at bounding box center [1242, 105] width 79 height 14
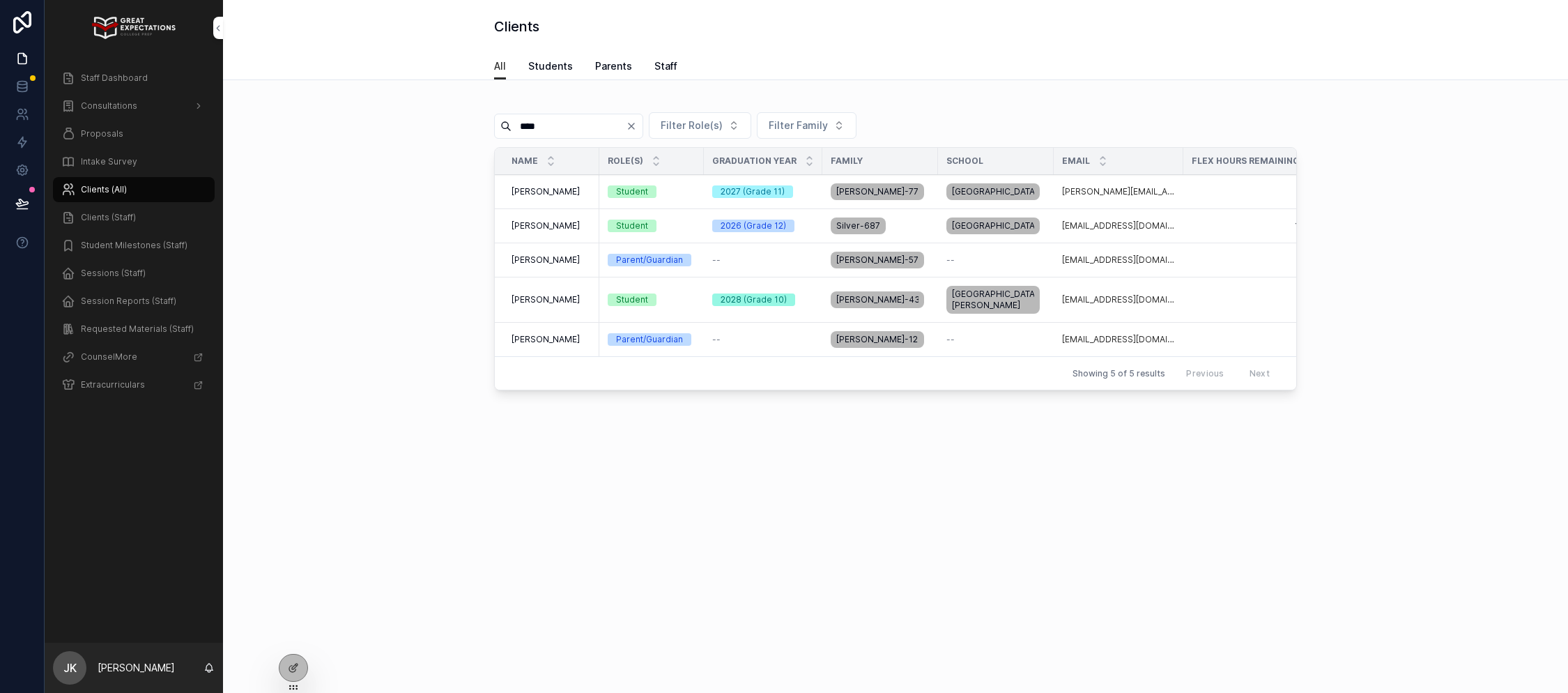
click at [529, 306] on span "Adam Reyes" at bounding box center [545, 300] width 68 height 11
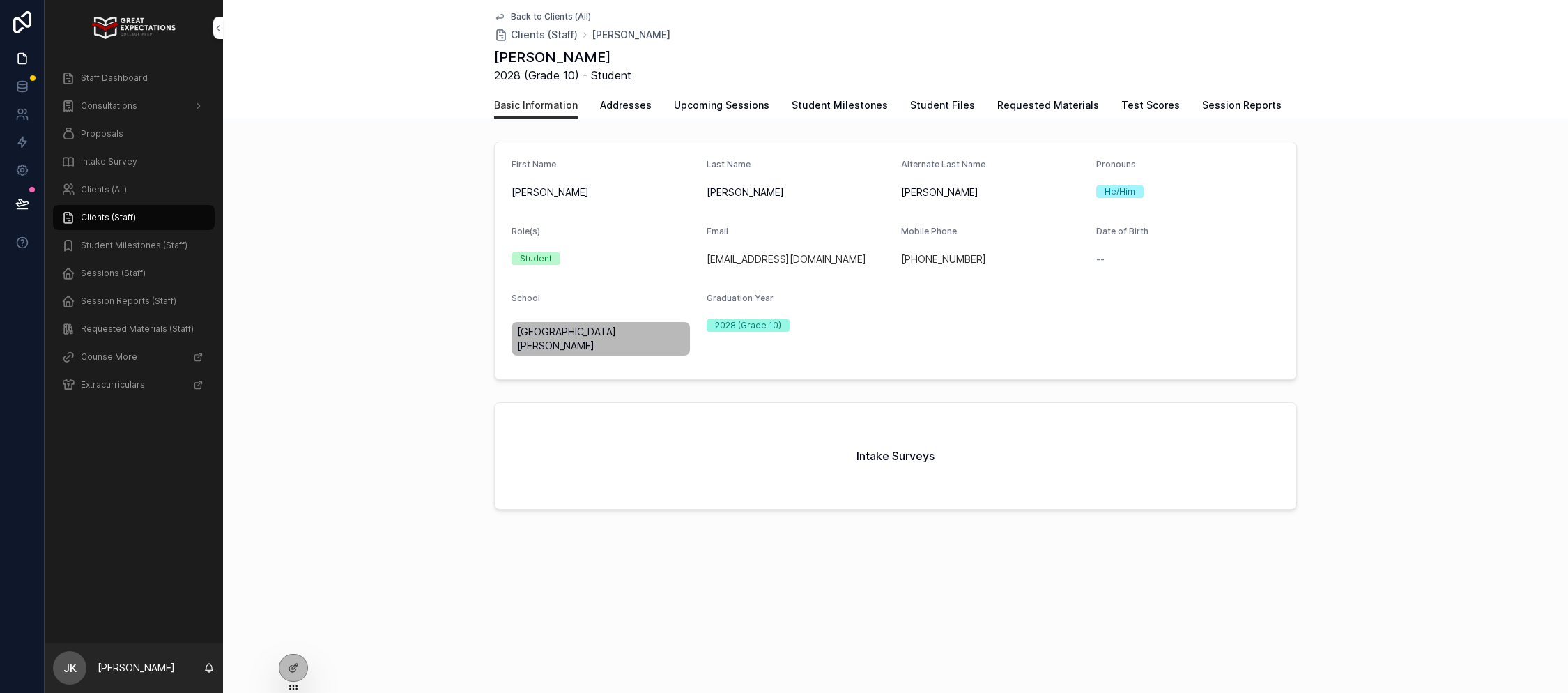
click at [1221, 106] on span "Session Reports" at bounding box center [1242, 105] width 79 height 14
